Goal: Task Accomplishment & Management: Use online tool/utility

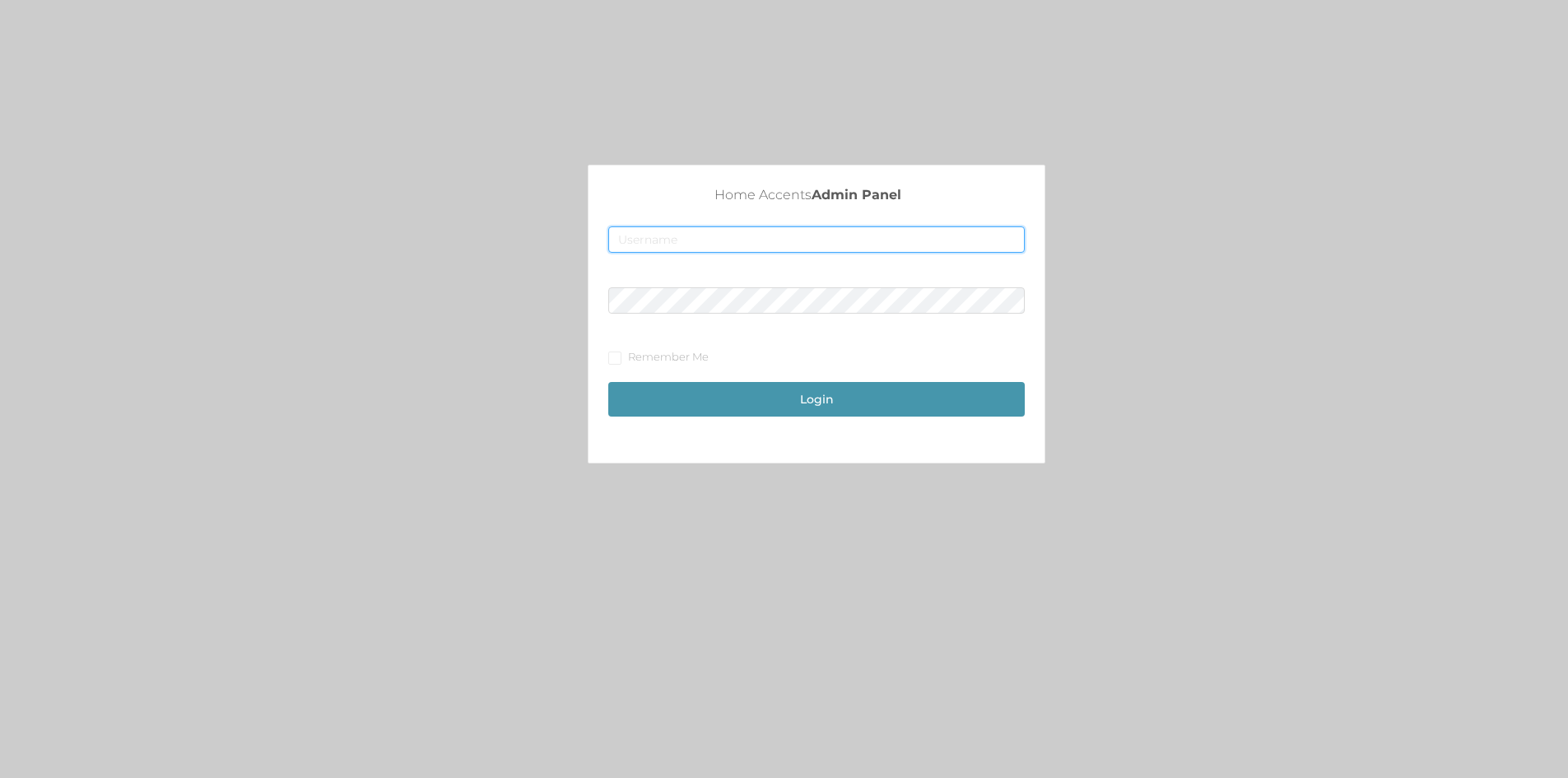
type input "[EMAIL_ADDRESS][DOMAIN_NAME]"
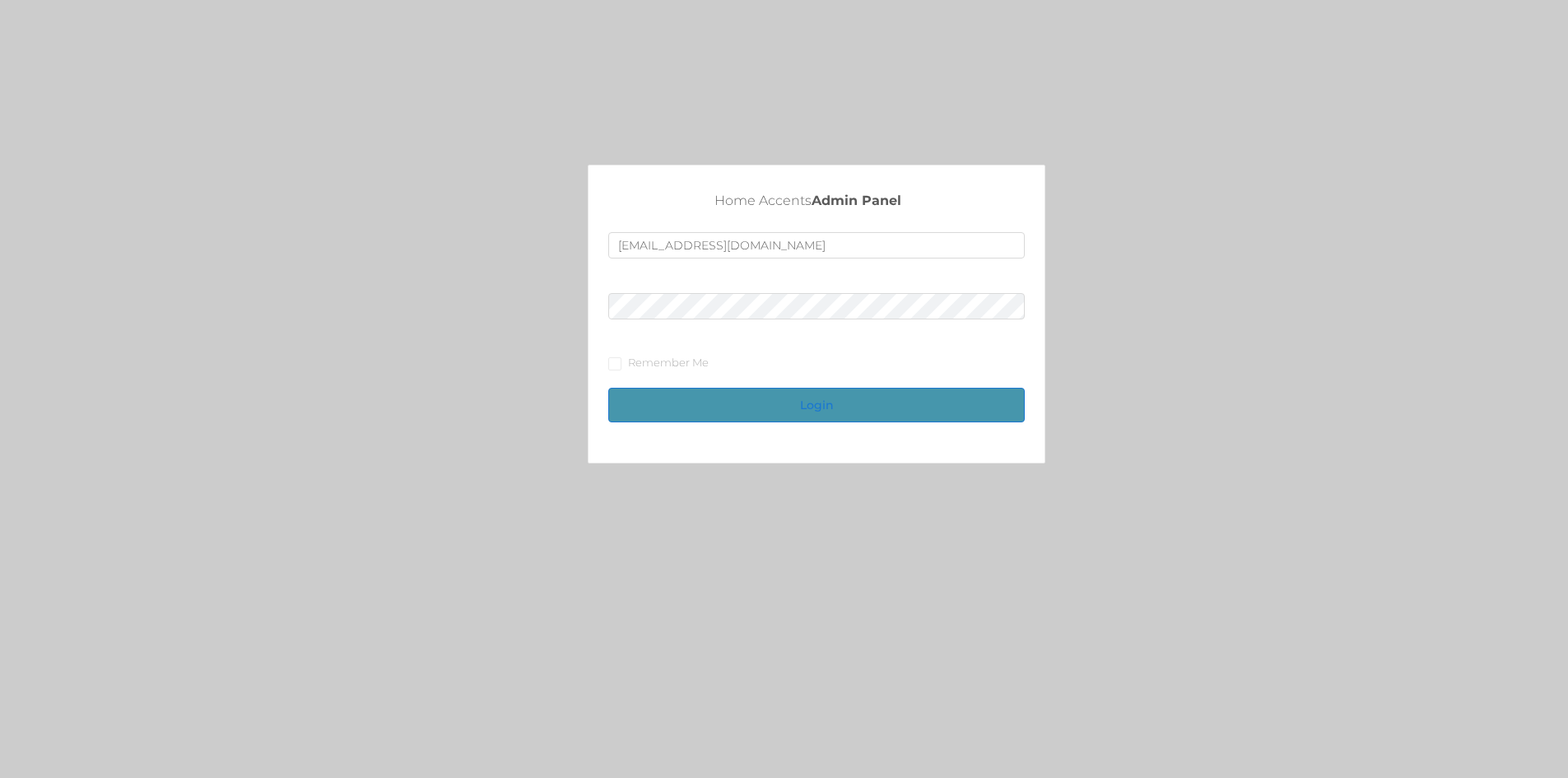
click at [831, 390] on button "Login" at bounding box center [817, 405] width 417 height 35
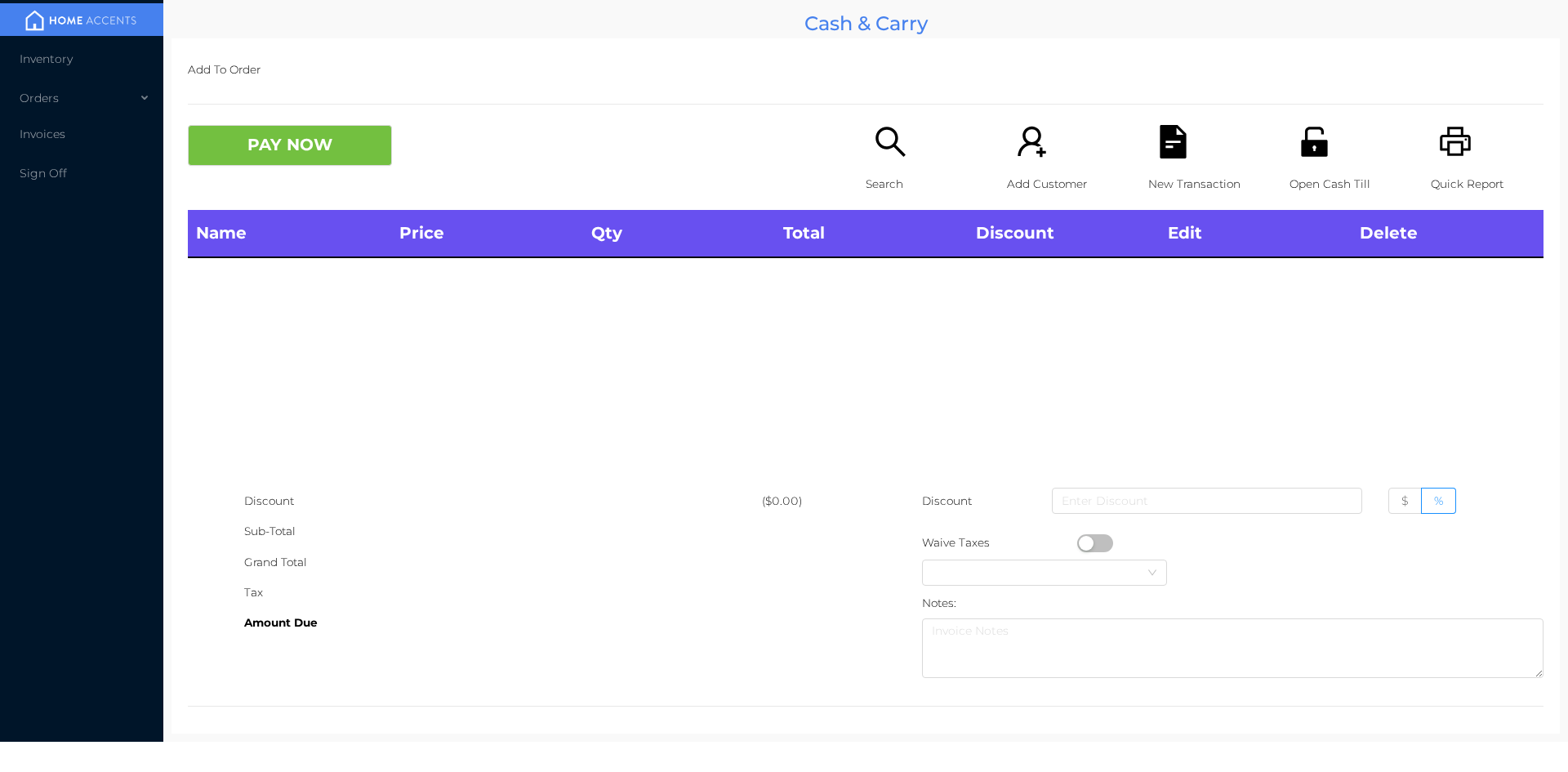
click at [1320, 142] on icon "icon: unlock" at bounding box center [1315, 142] width 34 height 34
click at [1311, 152] on icon "icon: unlock" at bounding box center [1313, 141] width 26 height 29
click at [1309, 152] on icon "icon: unlock" at bounding box center [1313, 141] width 26 height 29
click at [1443, 153] on icon "icon: printer" at bounding box center [1456, 142] width 34 height 34
click at [1438, 382] on div "Name Price Qty Total Discount Edit Delete" at bounding box center [866, 348] width 1356 height 276
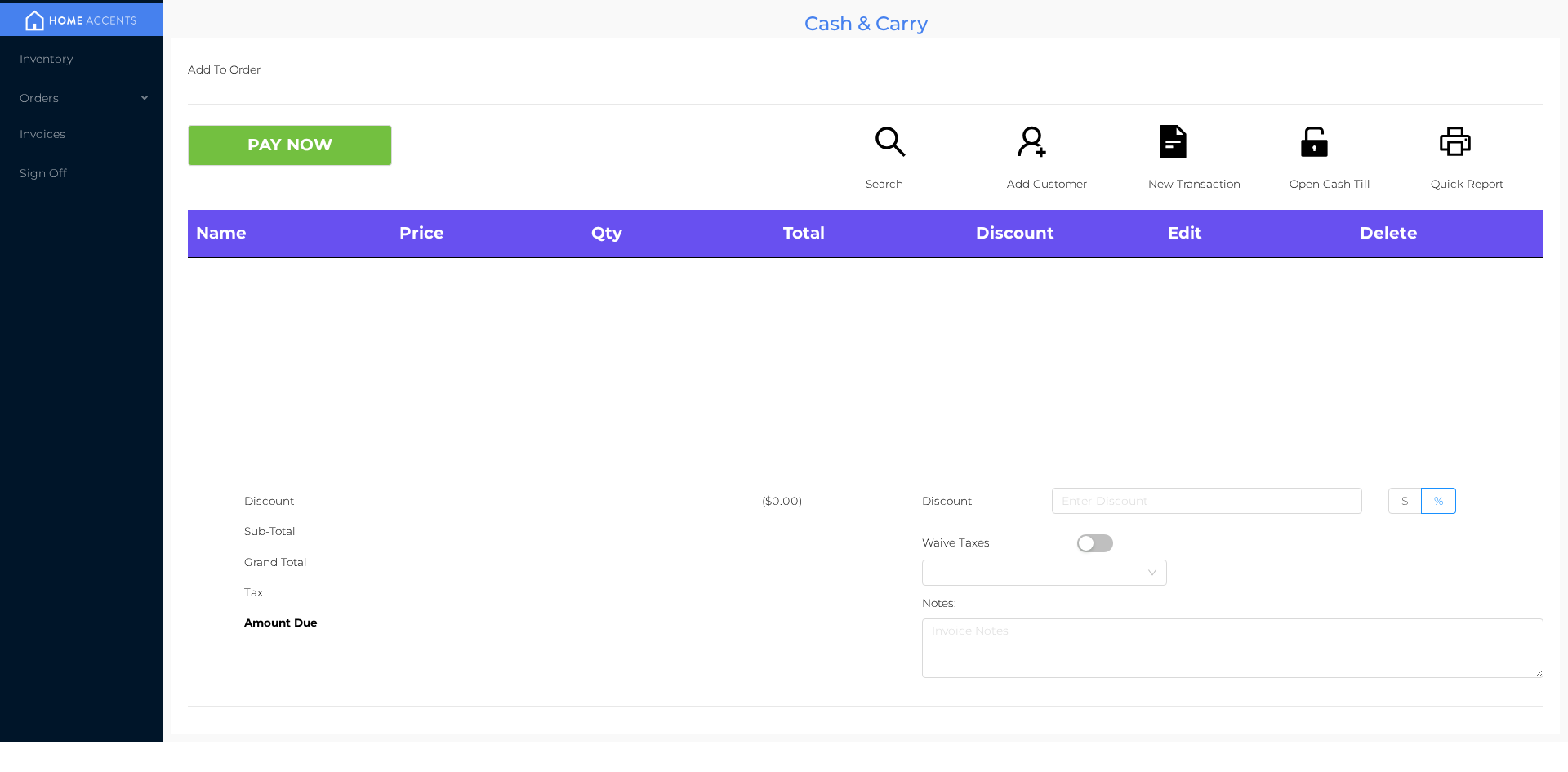
click at [1306, 150] on icon "icon: unlock" at bounding box center [1313, 141] width 26 height 29
click at [1304, 148] on icon "icon: unlock" at bounding box center [1315, 142] width 34 height 34
click at [1310, 151] on icon "icon: unlock" at bounding box center [1313, 141] width 26 height 29
click at [1311, 142] on icon "icon: unlock" at bounding box center [1313, 141] width 26 height 29
click at [1312, 131] on icon "icon: unlock" at bounding box center [1313, 141] width 26 height 29
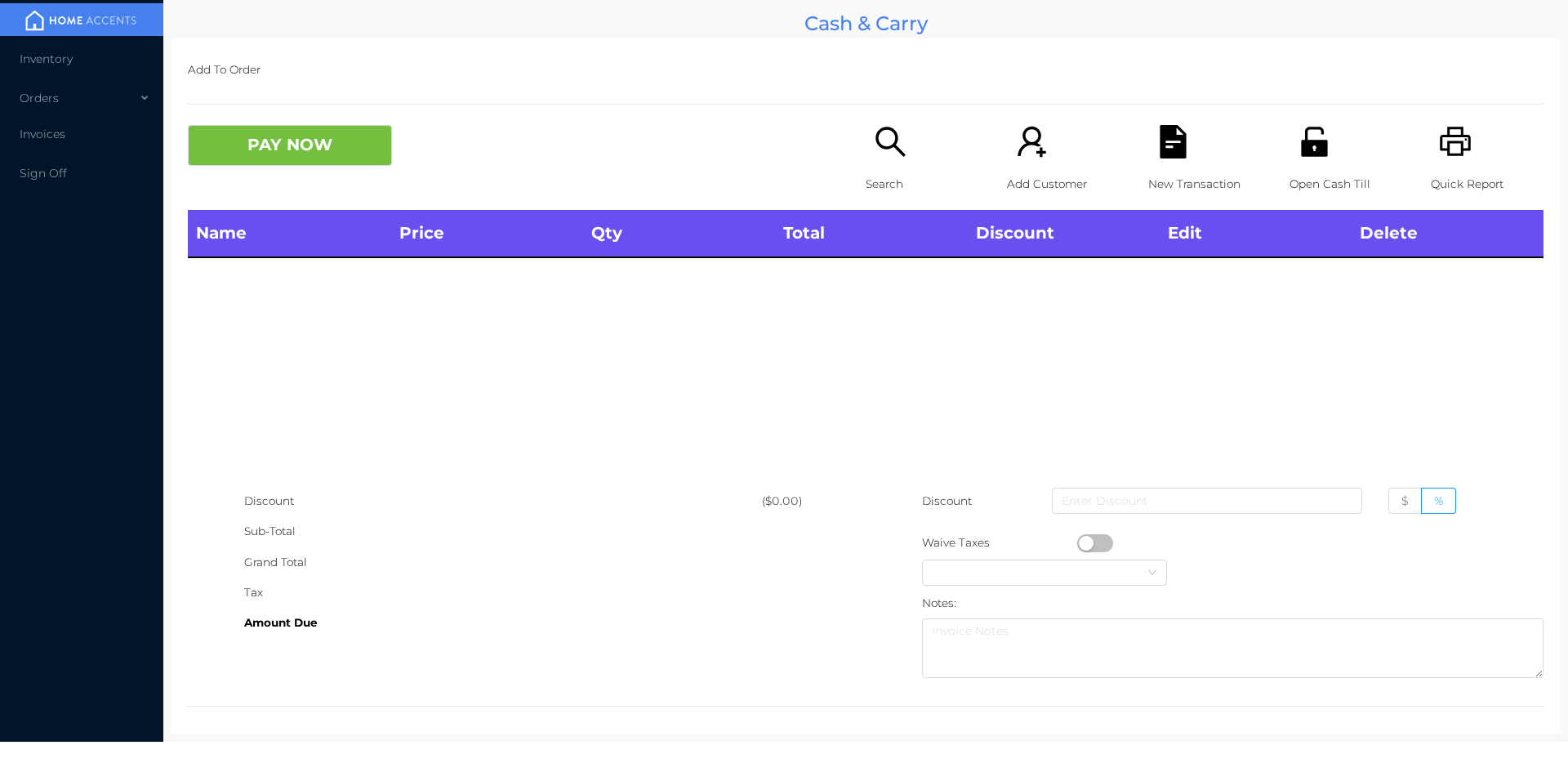
click at [1315, 132] on icon "icon: unlock" at bounding box center [1315, 142] width 34 height 34
click at [1316, 156] on icon "icon: unlock" at bounding box center [1313, 141] width 26 height 29
click at [1310, 141] on icon "icon: unlock" at bounding box center [1313, 141] width 26 height 29
click at [1306, 146] on icon "icon: unlock" at bounding box center [1313, 141] width 26 height 29
click at [1308, 144] on icon "icon: unlock" at bounding box center [1313, 141] width 26 height 29
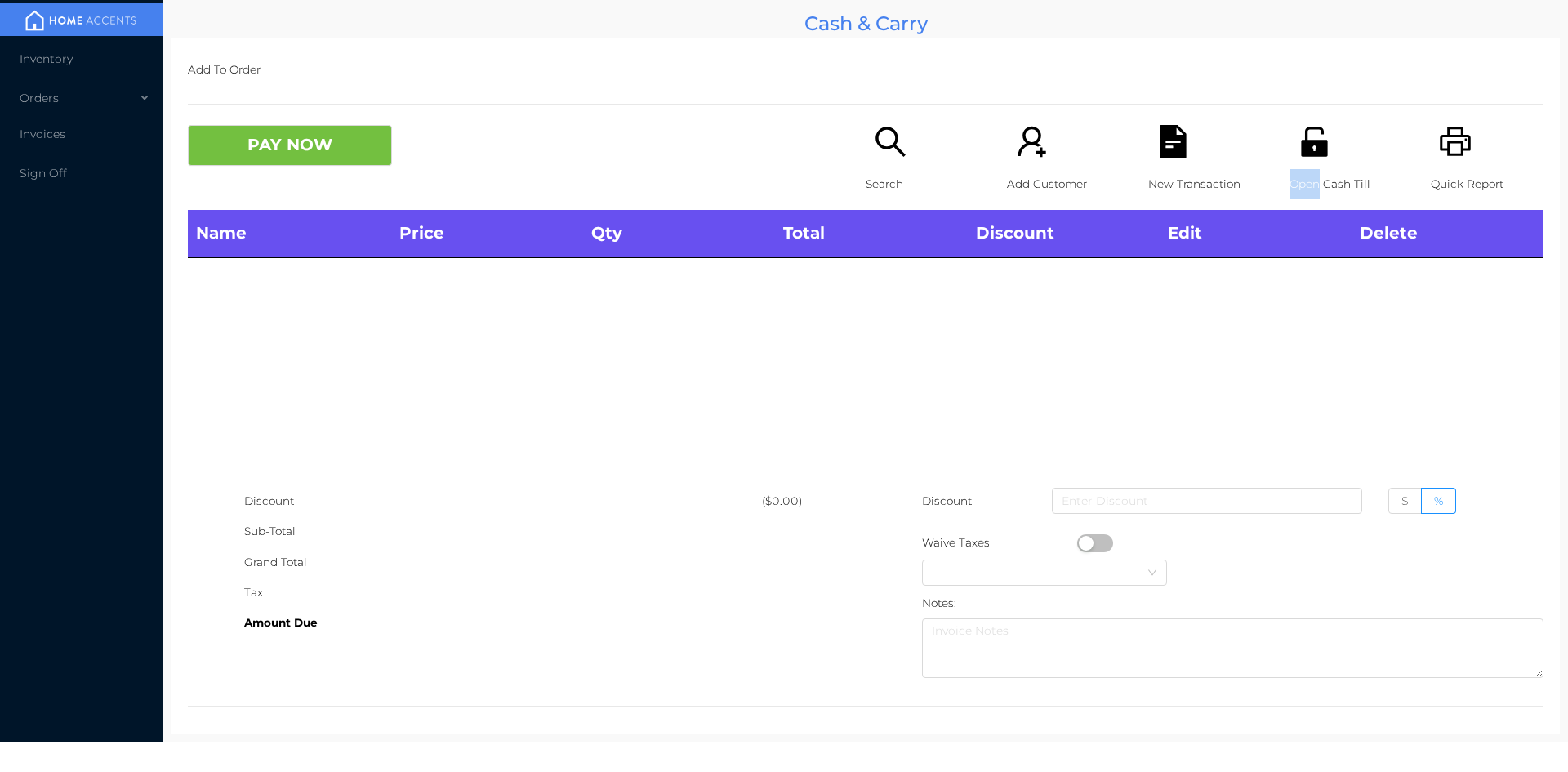
click at [1426, 383] on div "Name Price Qty Total Discount Edit Delete" at bounding box center [866, 348] width 1356 height 276
click at [1298, 159] on div "Open Cash Till" at bounding box center [1345, 168] width 113 height 85
click at [1314, 159] on icon "icon: unlock" at bounding box center [1315, 142] width 34 height 34
click at [1304, 146] on icon "icon: unlock" at bounding box center [1315, 142] width 34 height 34
click at [1509, 561] on div at bounding box center [1233, 573] width 621 height 30
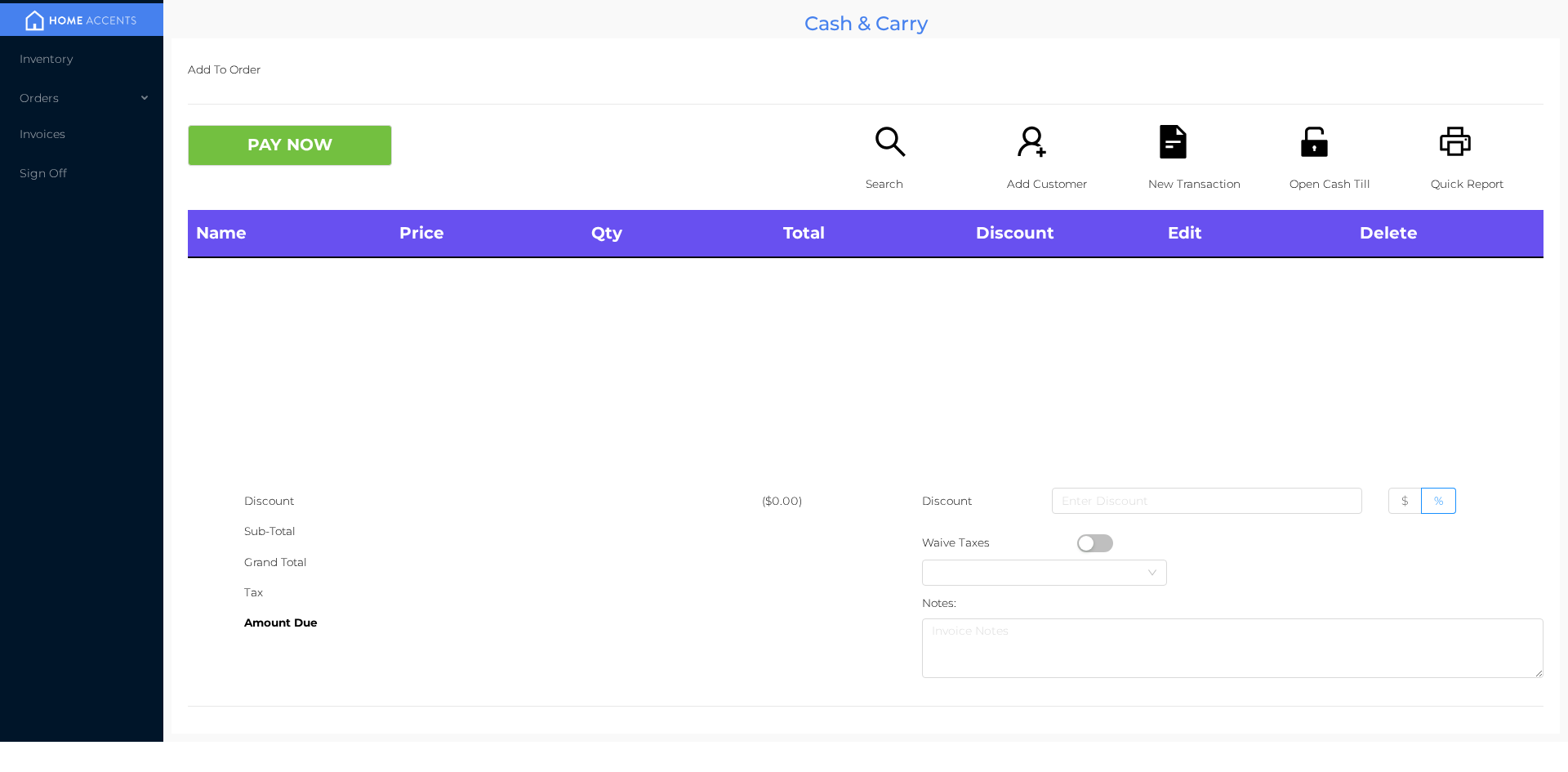
click at [1319, 149] on icon "icon: unlock" at bounding box center [1315, 142] width 34 height 34
click at [1298, 160] on div "Open Cash Till" at bounding box center [1345, 168] width 113 height 85
click at [1310, 140] on icon "icon: unlock" at bounding box center [1313, 141] width 26 height 29
click at [1314, 138] on icon "icon: unlock" at bounding box center [1315, 142] width 34 height 34
click at [1313, 143] on icon "icon: unlock" at bounding box center [1313, 141] width 26 height 29
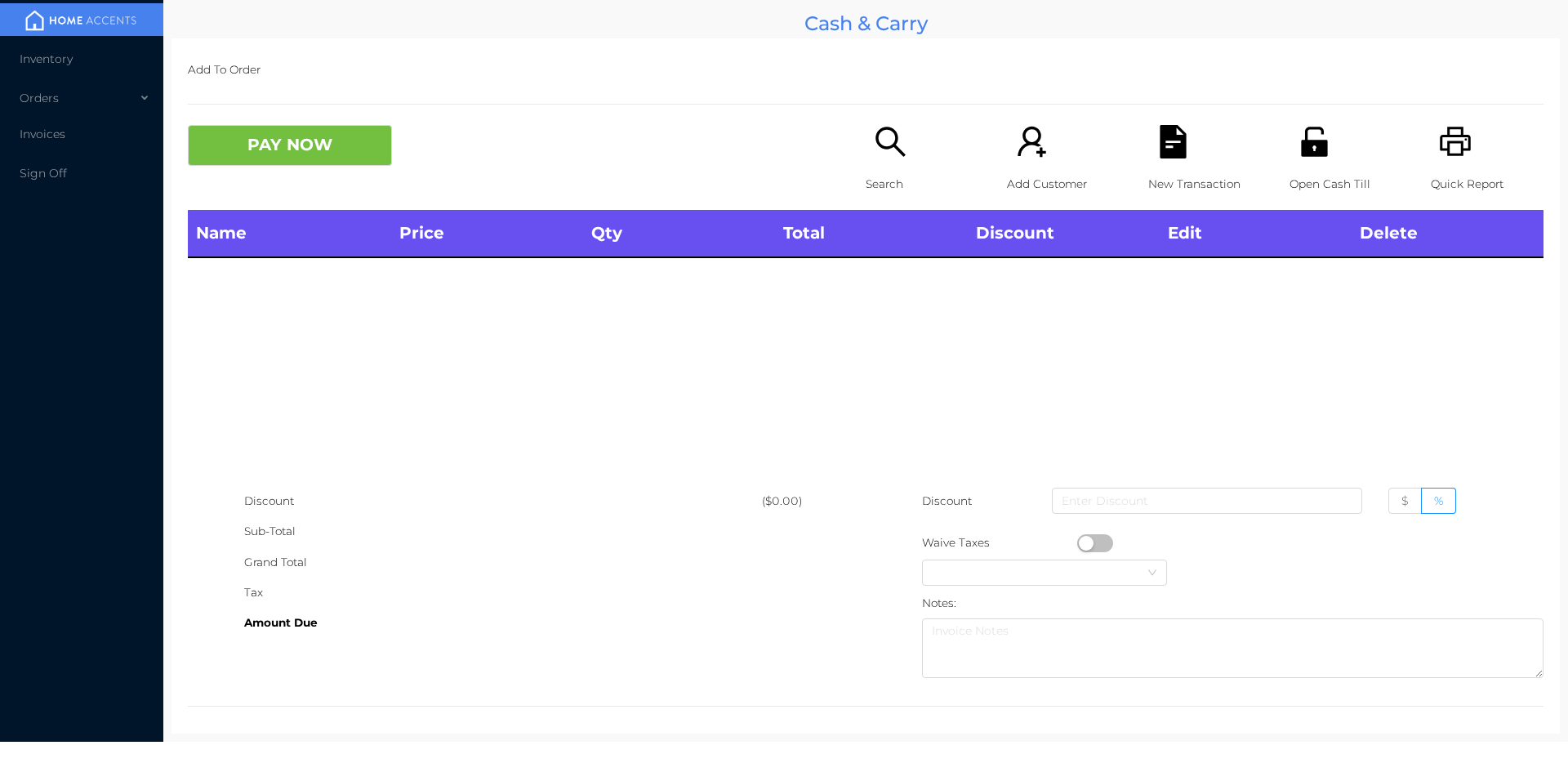
click at [1314, 142] on icon "icon: unlock" at bounding box center [1313, 141] width 26 height 29
click at [1312, 144] on icon "icon: unlock" at bounding box center [1313, 141] width 26 height 29
click at [1315, 167] on div "Open Cash Till" at bounding box center [1345, 168] width 113 height 85
click at [1298, 158] on icon "icon: unlock" at bounding box center [1315, 142] width 34 height 34
click at [1301, 152] on icon "icon: unlock" at bounding box center [1313, 141] width 26 height 29
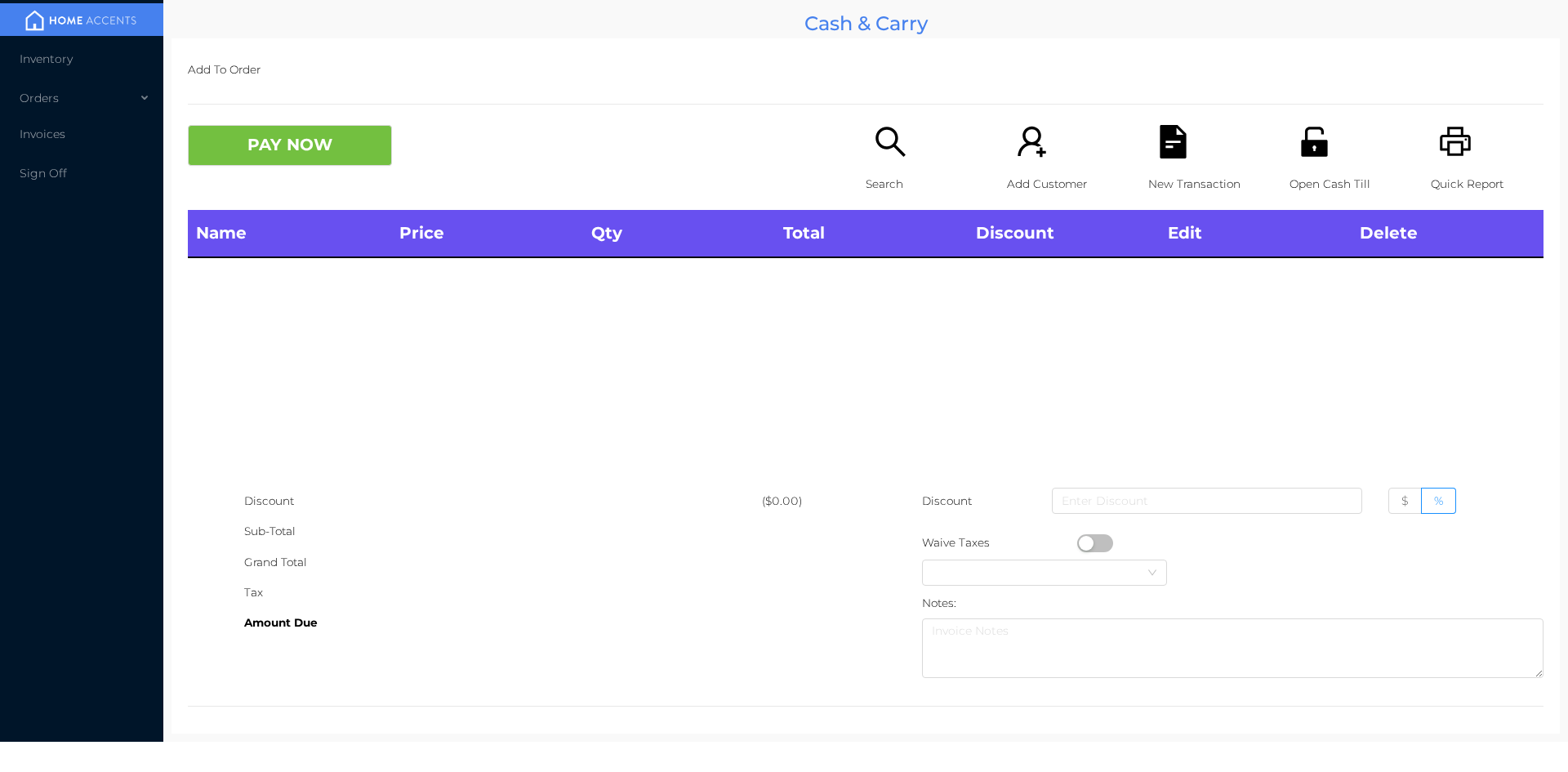
click at [1298, 138] on icon "icon: unlock" at bounding box center [1315, 142] width 34 height 34
click at [1298, 136] on icon "icon: unlock" at bounding box center [1315, 142] width 34 height 34
click at [1289, 129] on div "Open Cash Till" at bounding box center [1345, 168] width 113 height 85
